Goal: Use online tool/utility: Utilize a website feature to perform a specific function

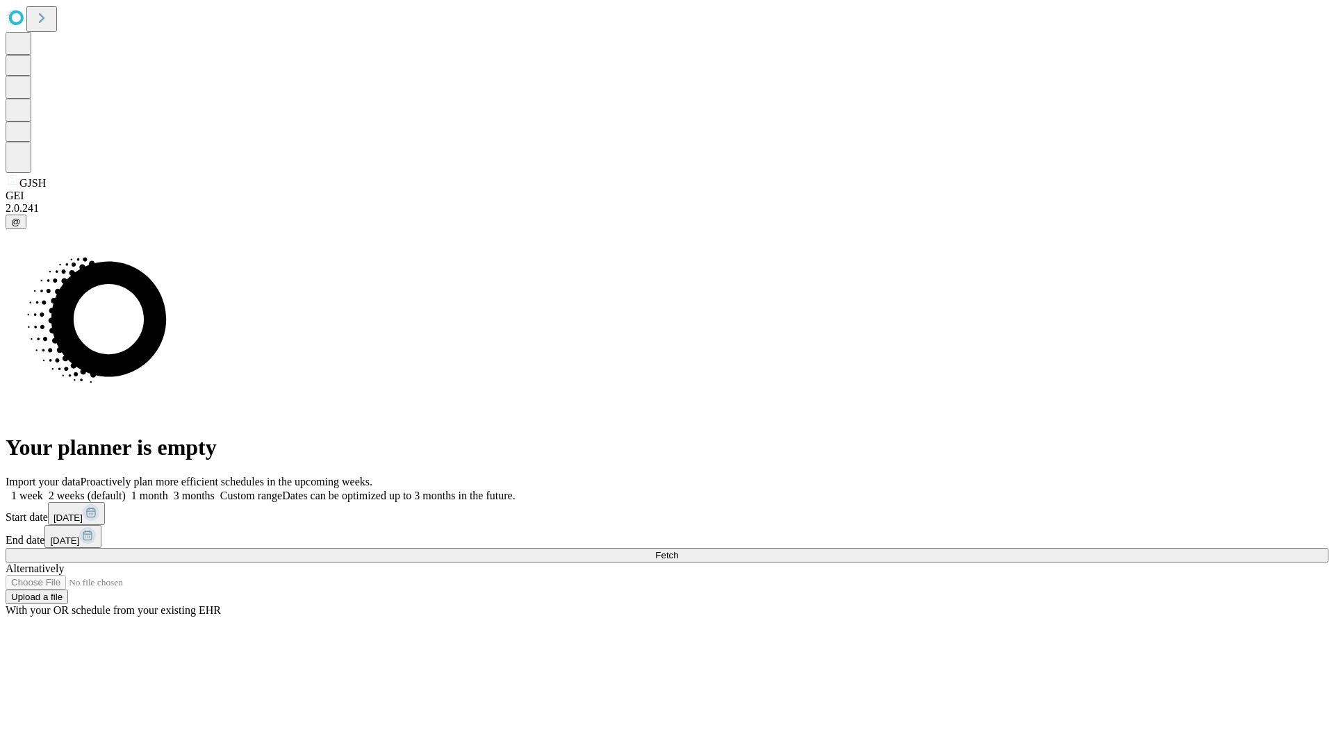
click at [678, 550] on span "Fetch" at bounding box center [666, 555] width 23 height 10
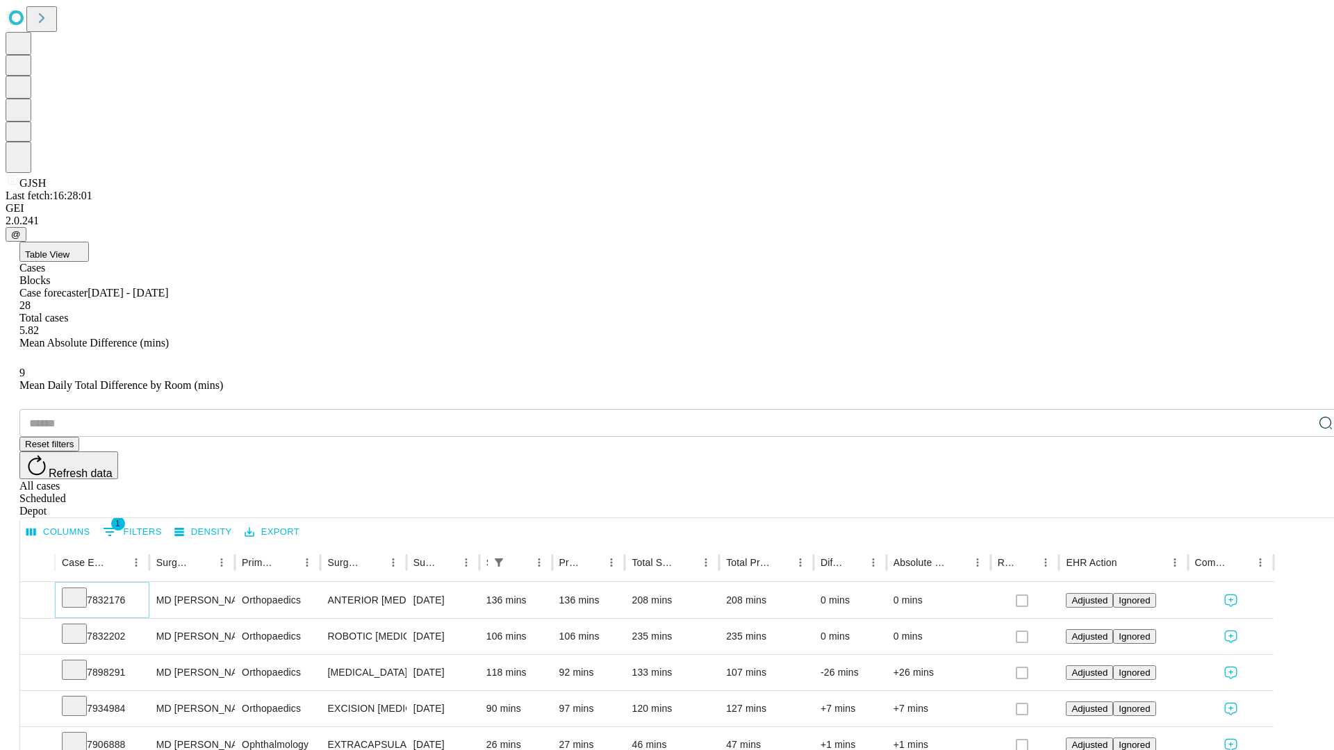
click at [81, 590] on icon at bounding box center [74, 597] width 14 height 14
